Goal: Task Accomplishment & Management: Complete application form

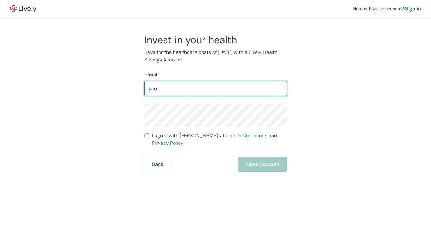
type input "[EMAIL_ADDRESS][DOMAIN_NAME]"
click at [147, 136] on input "I agree with Lively’s Terms & Conditions and Privacy Policy" at bounding box center [147, 135] width 5 height 5
checkbox input "true"
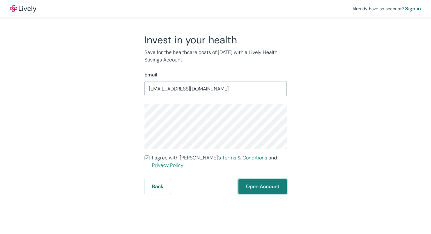
drag, startPoint x: 257, startPoint y: 177, endPoint x: 52, endPoint y: 170, distance: 205.0
click at [257, 179] on button "Open Account" at bounding box center [263, 186] width 48 height 15
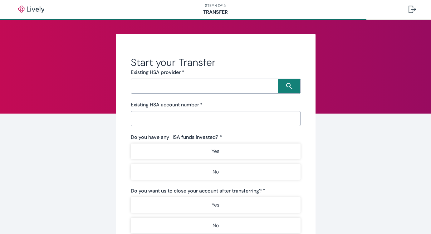
click at [203, 87] on input "Search input" at bounding box center [206, 86] width 146 height 9
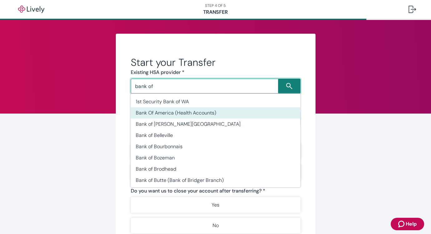
click at [198, 113] on li "Bank Of America (Health Accounts)" at bounding box center [216, 112] width 170 height 11
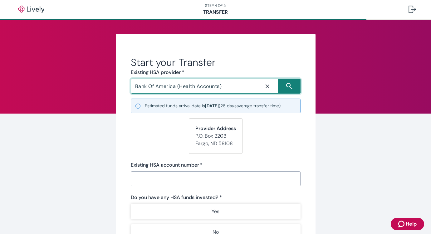
type input "Bank Of America (Health Accounts)"
click at [157, 176] on input "Existing HSA account number   *" at bounding box center [216, 179] width 170 height 12
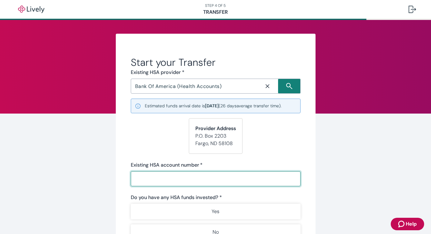
paste input "2B3DB48DCF0149FEB1923C572B8B6C82 E1053D71E74D421AA4C0704E8685B535 2B3472ED6BC34…"
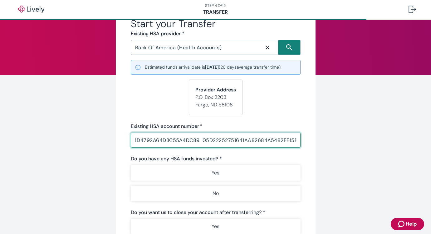
scroll to position [56, 0]
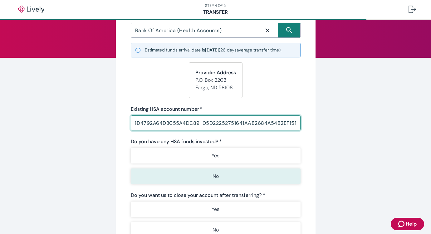
type input "2B3DB48DCF0149FEB1923C572B8B6C82 E1053D71E74D421AA4C0704E8685B535 2B3472ED6BC34…"
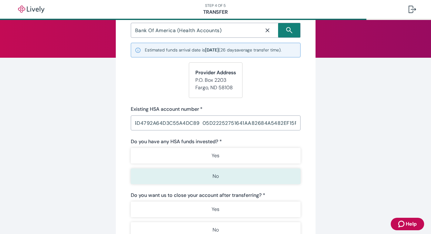
click at [183, 176] on button "No" at bounding box center [216, 177] width 170 height 16
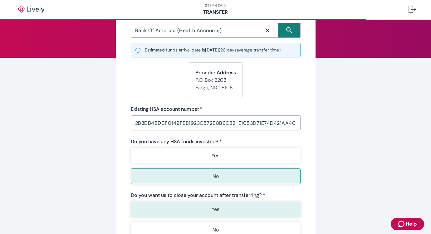
click at [187, 211] on button "Yes" at bounding box center [216, 210] width 170 height 16
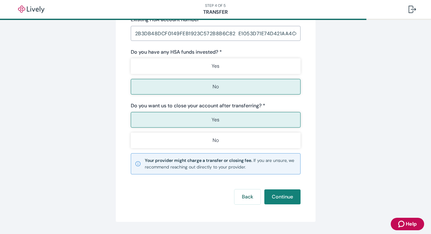
scroll to position [148, 0]
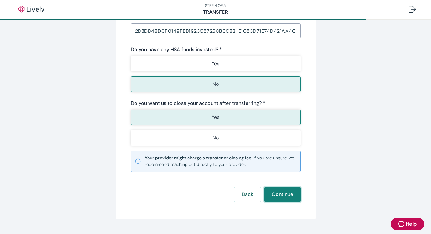
click at [284, 192] on button "Continue" at bounding box center [283, 194] width 36 height 15
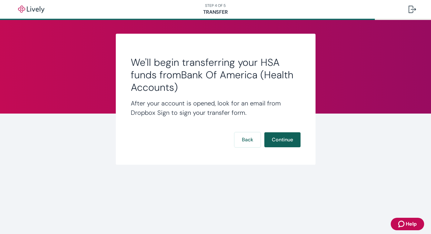
click at [278, 142] on button "Continue" at bounding box center [283, 139] width 36 height 15
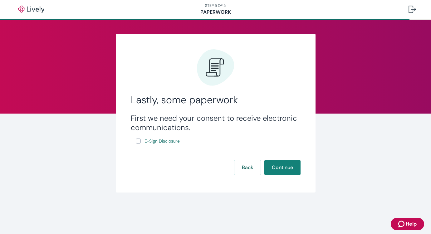
click at [139, 140] on input "E-Sign Disclosure" at bounding box center [138, 141] width 5 height 5
checkbox input "true"
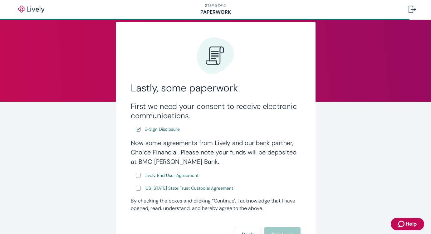
scroll to position [19, 0]
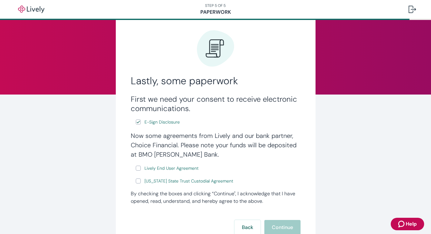
click at [136, 170] on input "Lively End User Agreement" at bounding box center [138, 168] width 5 height 5
checkbox input "true"
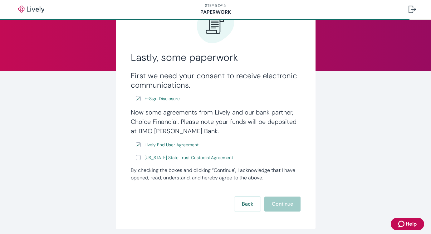
scroll to position [46, 0]
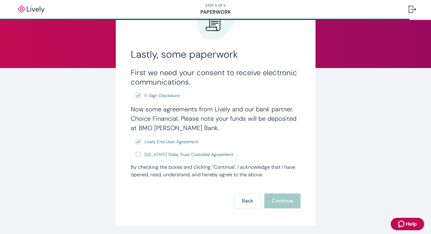
click at [138, 153] on input "Wyoming State Trust Custodial Agreement" at bounding box center [138, 154] width 5 height 5
checkbox input "true"
click at [278, 204] on button "Continue" at bounding box center [283, 201] width 36 height 15
